Goal: Connect with others: Connect with others

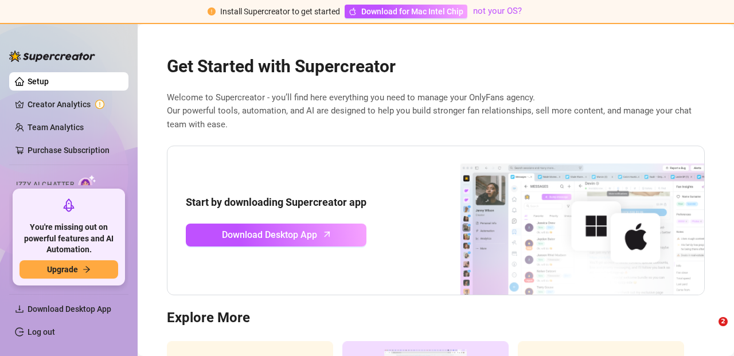
click at [0, 356] on nordpass-portal at bounding box center [0, 356] width 0 height 0
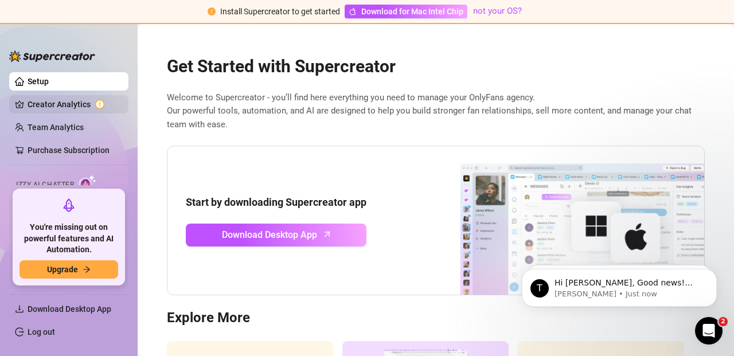
click at [79, 103] on link "Creator Analytics" at bounding box center [74, 104] width 92 height 18
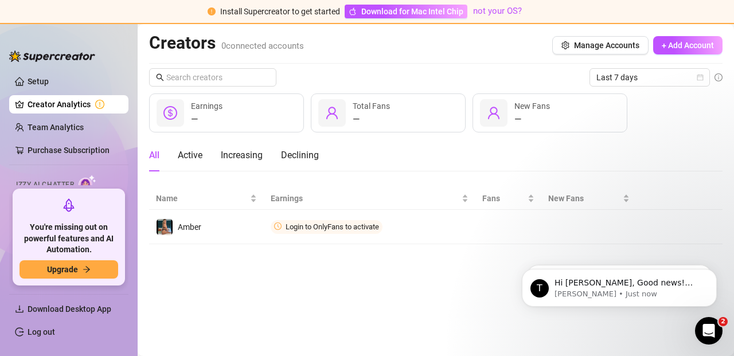
click at [0, 356] on nordpass-portal at bounding box center [0, 356] width 0 height 0
click at [28, 334] on link "Log out" at bounding box center [42, 332] width 28 height 9
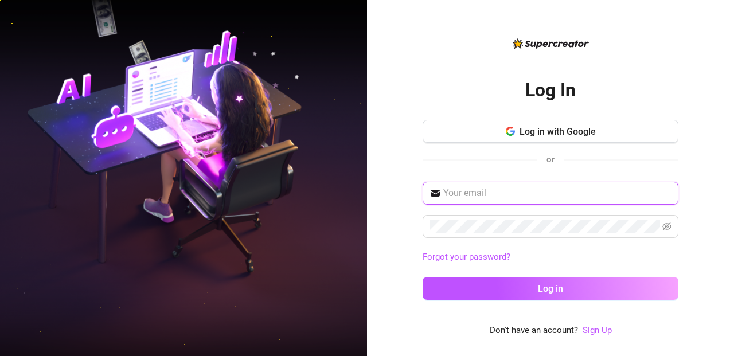
type input "iamambernykole@gmail.com"
click at [672, 193] on nordpass-icon at bounding box center [672, 193] width 0 height 14
click at [680, 153] on div "Log In Log in with Google or iamambernykole@gmail.com Forgot your password? Log…" at bounding box center [550, 178] width 367 height 356
type input "iamambernykole@gmail.com"
click at [0, 356] on nordpass-portal at bounding box center [0, 356] width 0 height 0
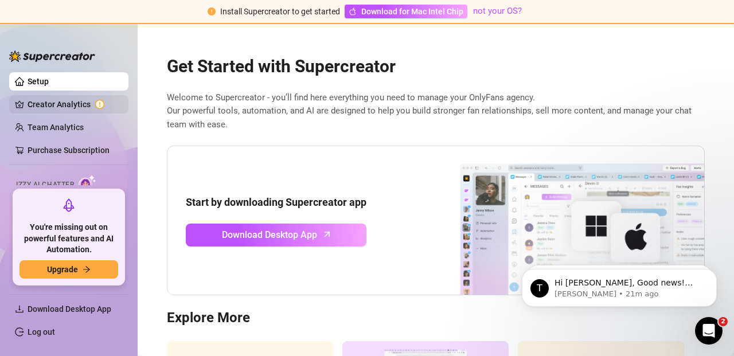
click at [89, 102] on link "Creator Analytics" at bounding box center [74, 104] width 92 height 18
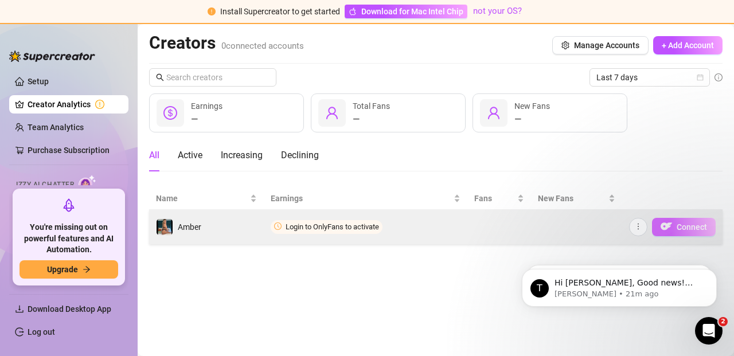
click at [688, 228] on span "Connect" at bounding box center [692, 227] width 30 height 9
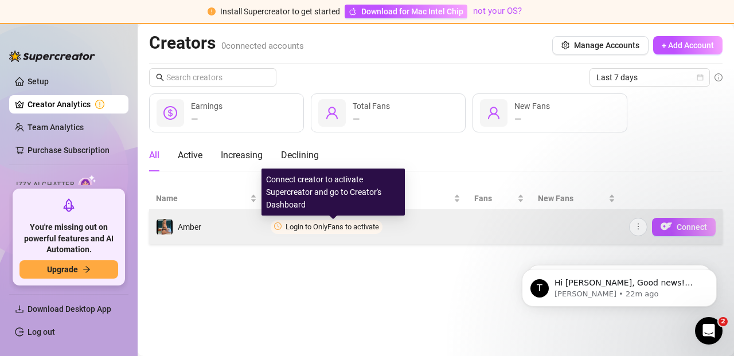
click at [349, 229] on span "Login to OnlyFans to activate" at bounding box center [333, 227] width 94 height 9
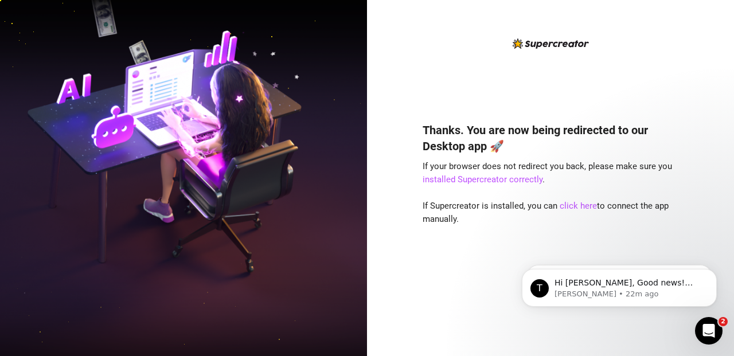
drag, startPoint x: 434, startPoint y: 57, endPoint x: 589, endPoint y: 183, distance: 199.4
click at [447, 61] on div "Thanks. You are now being redirected to our Desktop app 🚀 If your browser does …" at bounding box center [551, 187] width 256 height 301
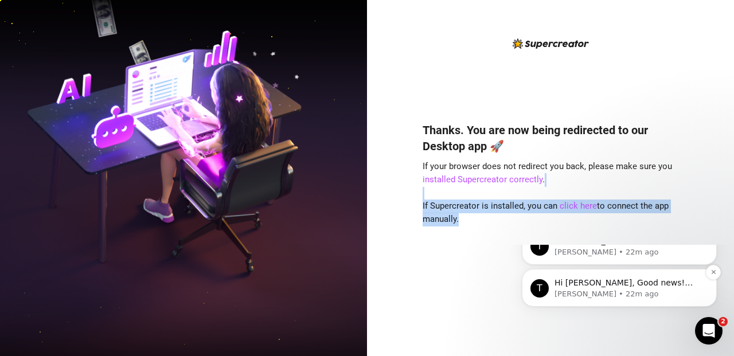
drag, startPoint x: 1117, startPoint y: 433, endPoint x: 655, endPoint y: 387, distance: 464.1
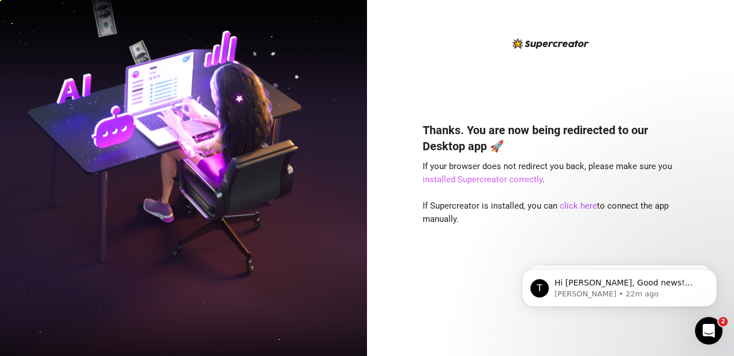
click at [509, 179] on link "installed Supercreator correctly" at bounding box center [483, 179] width 120 height 10
click at [575, 205] on link "click here" at bounding box center [578, 206] width 37 height 10
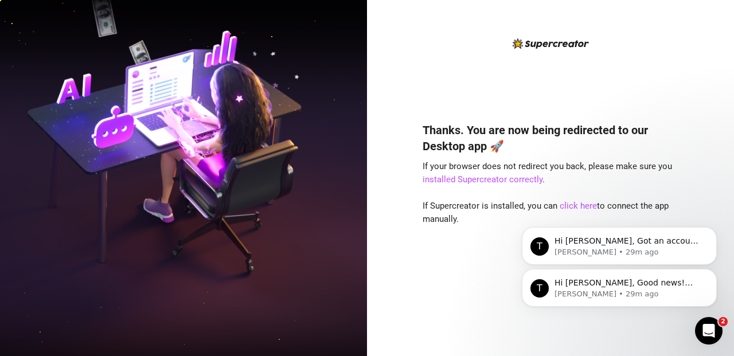
click at [568, 204] on div "T Hi [PERSON_NAME], Good news! We’ve just launched our Referral Program 🚀 Invit…" at bounding box center [619, 234] width 211 height 143
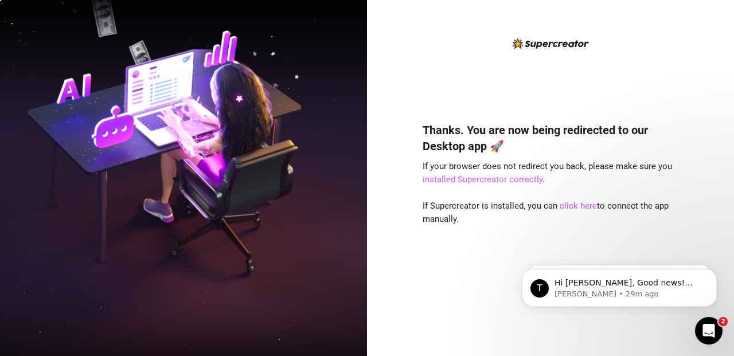
click at [499, 178] on link "installed Supercreator correctly" at bounding box center [483, 179] width 120 height 10
